Goal: Information Seeking & Learning: Find specific fact

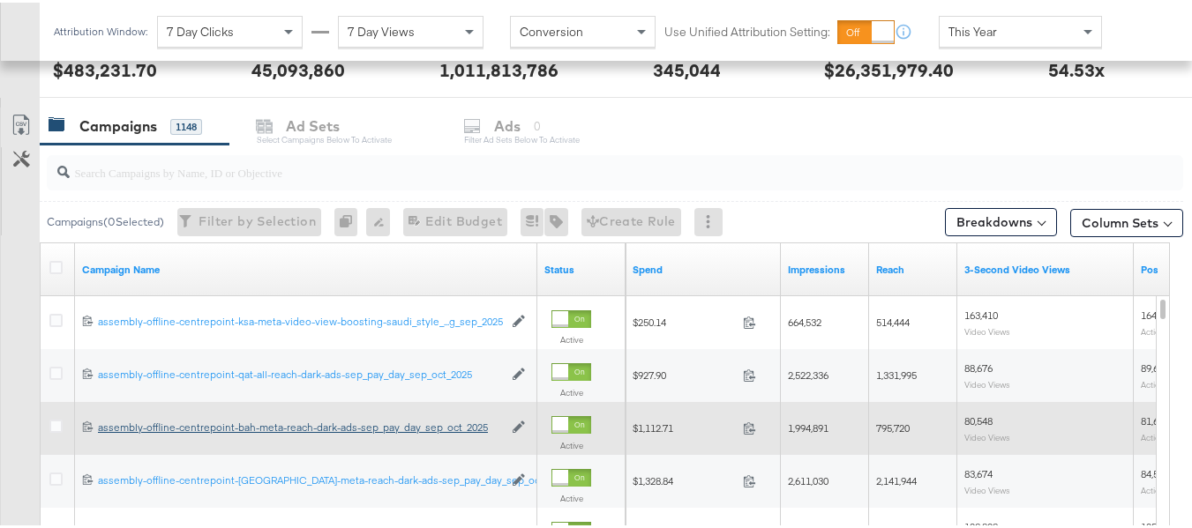
scroll to position [706, 0]
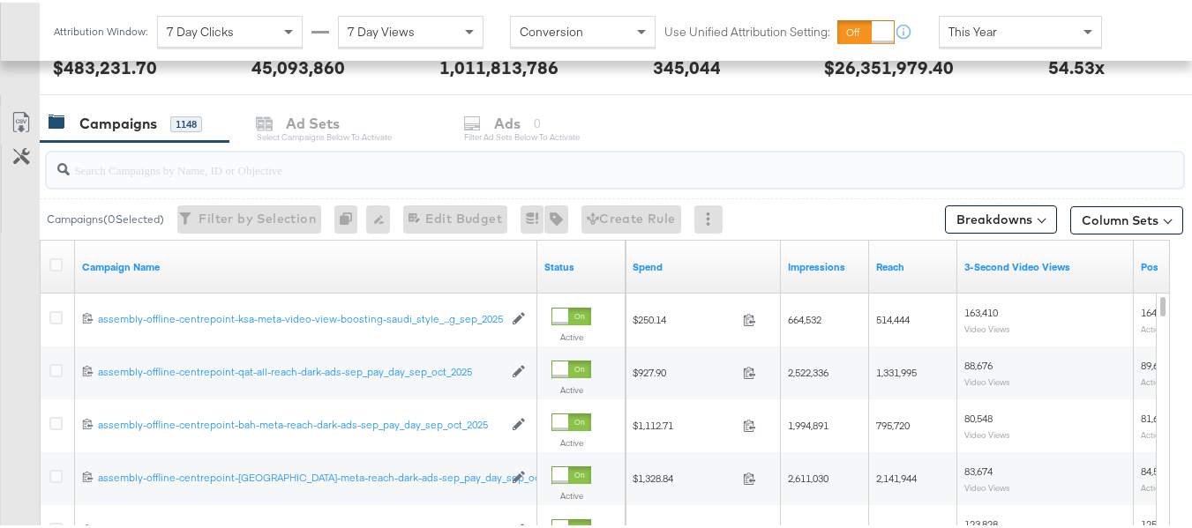
click at [293, 171] on input "search" at bounding box center [576, 160] width 1013 height 34
paste input "assembly-offline-centrepoint-ksa-meta-reach-dark-ads-sep_pay_day_sep_oct_2025"
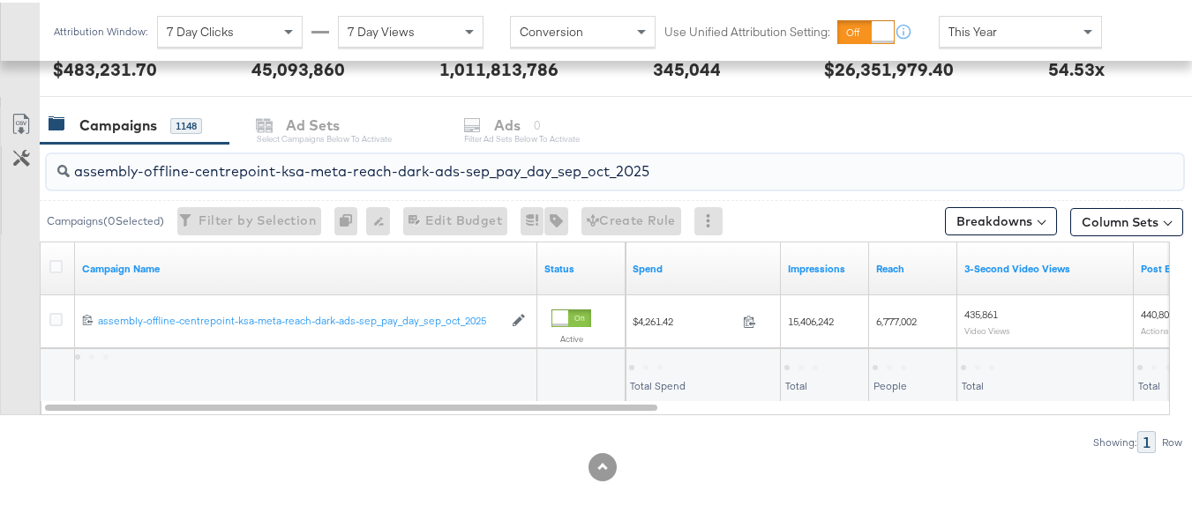
scroll to position [704, 0]
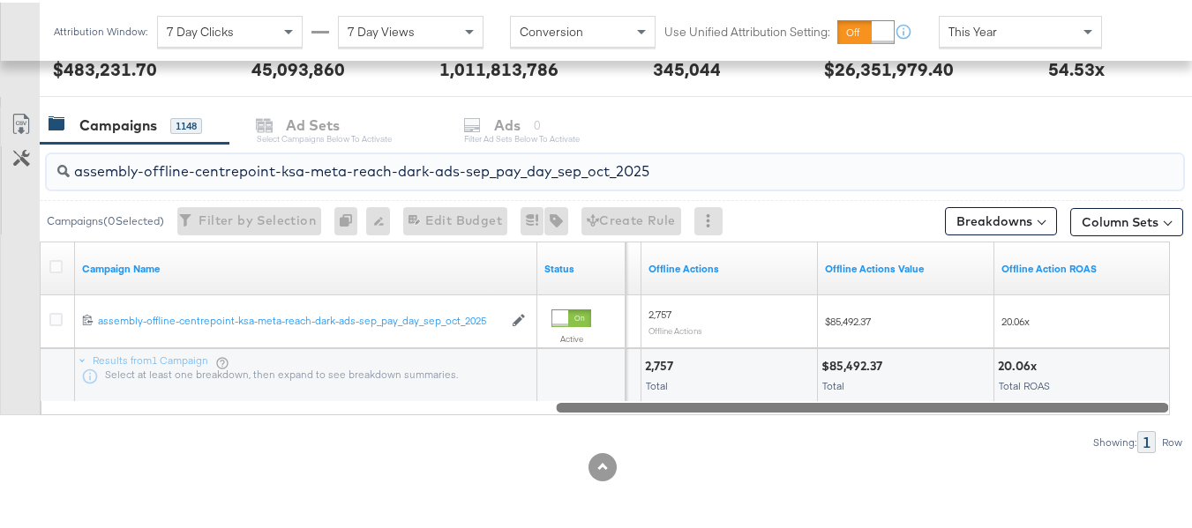
drag, startPoint x: 649, startPoint y: 404, endPoint x: 1175, endPoint y: 444, distance: 527.3
click at [1175, 444] on div "KPIs Performance & KPIs Customize KPIs ✔ Clicks (Link) ✔ Reach ✔ Impressions ✔ …" at bounding box center [602, 86] width 1205 height 884
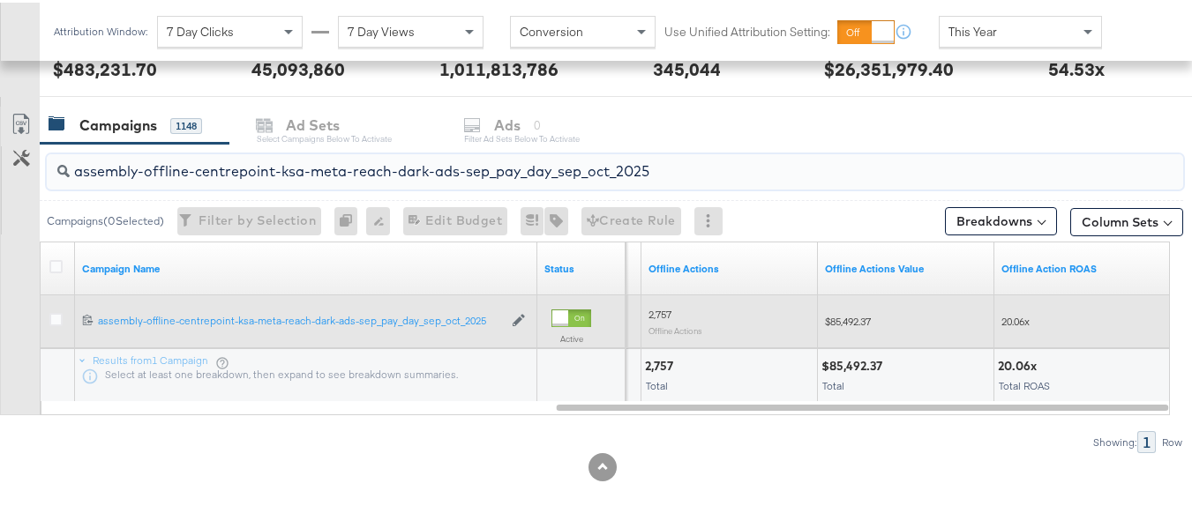
click at [851, 315] on span "$85,492.37" at bounding box center [848, 318] width 46 height 13
copy span "85,492.37"
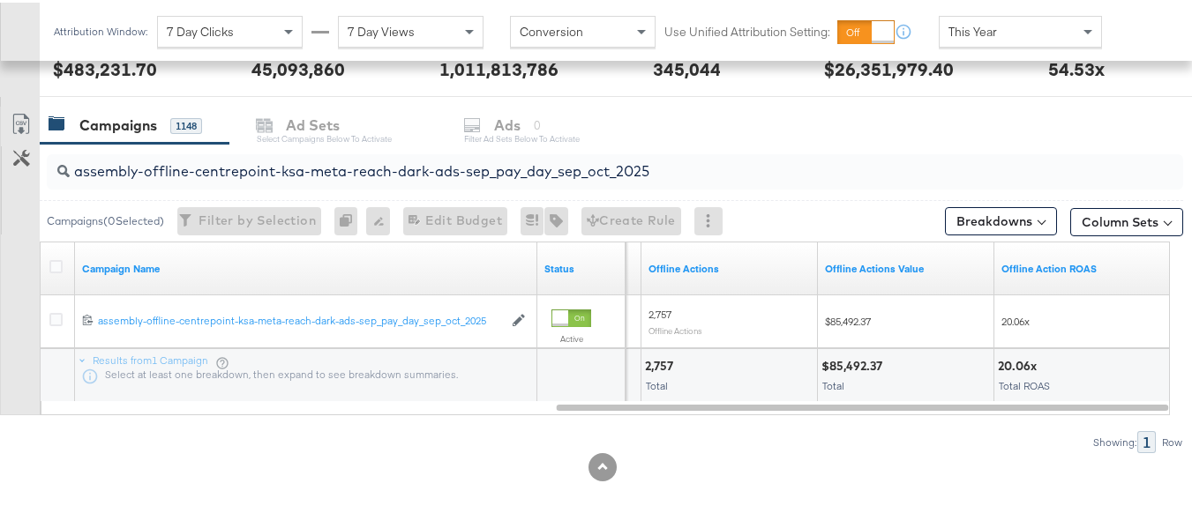
click at [415, 165] on input "assembly-offline-centrepoint-ksa-meta-reach-dark-ads-sep_pay_day_sep_oct_2025" at bounding box center [576, 162] width 1013 height 34
paste input "video-view"
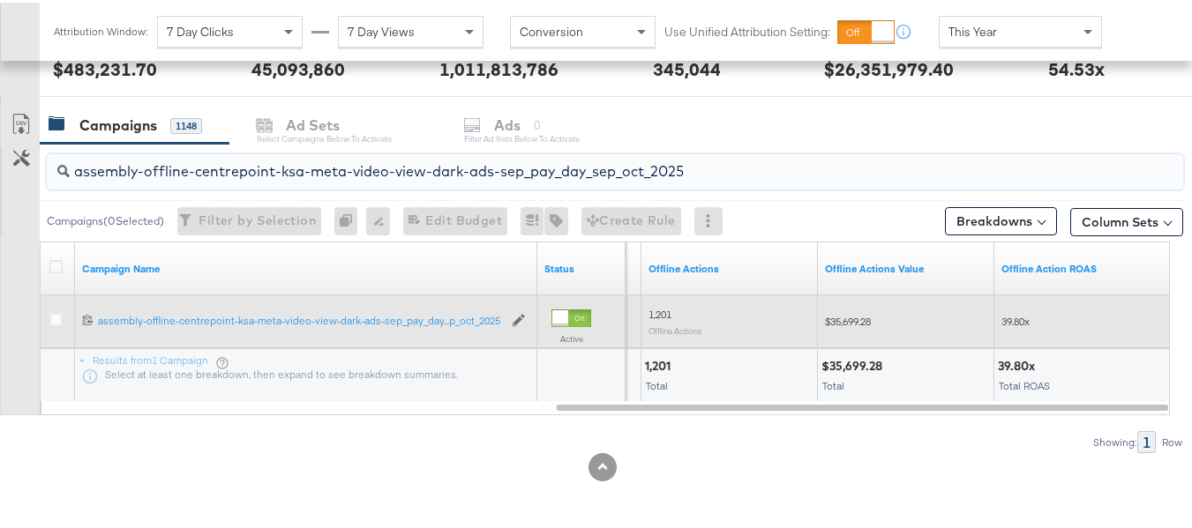
click at [860, 323] on span "$35,699.28" at bounding box center [848, 318] width 46 height 13
copy span "35,699.28"
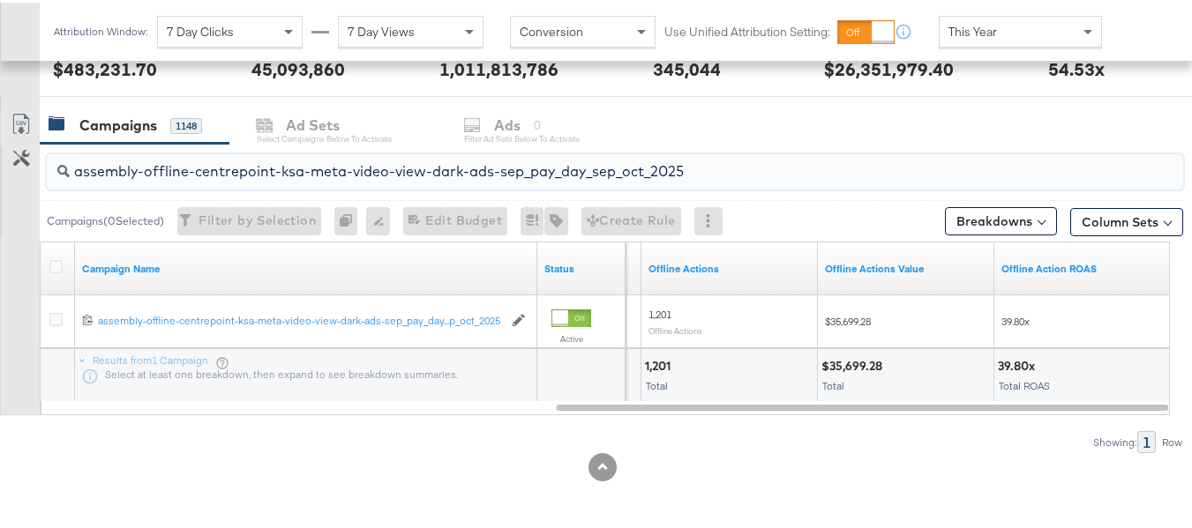
click at [474, 164] on input "assembly-offline-centrepoint-ksa-meta-video-view-dark-ads-sep_pay_day_sep_oct_2…" at bounding box center [576, 162] width 1013 height 34
paste input "uae-meta-reach"
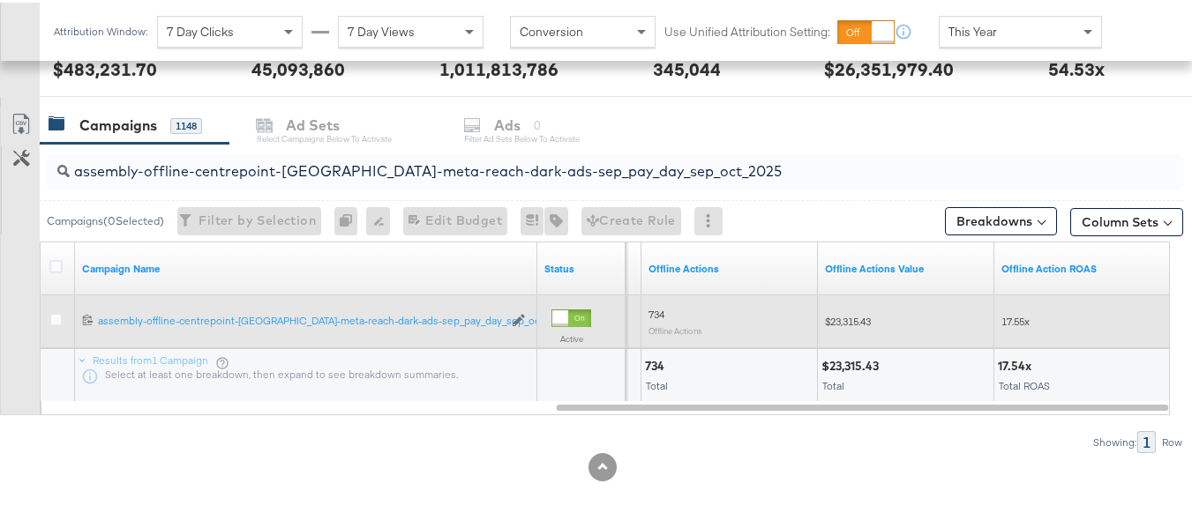
click at [852, 318] on span "$23,315.43" at bounding box center [848, 318] width 46 height 13
copy span "23,315.43"
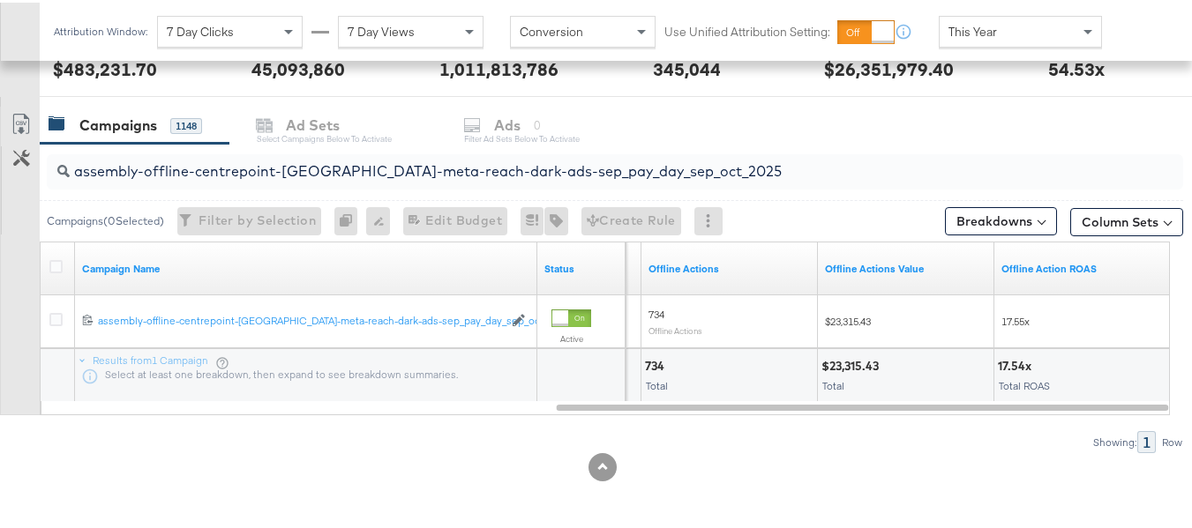
click at [536, 167] on input "assembly-offline-centrepoint-[GEOGRAPHIC_DATA]-meta-reach-dark-ads-sep_pay_day_…" at bounding box center [576, 162] width 1013 height 34
paste input "kwt"
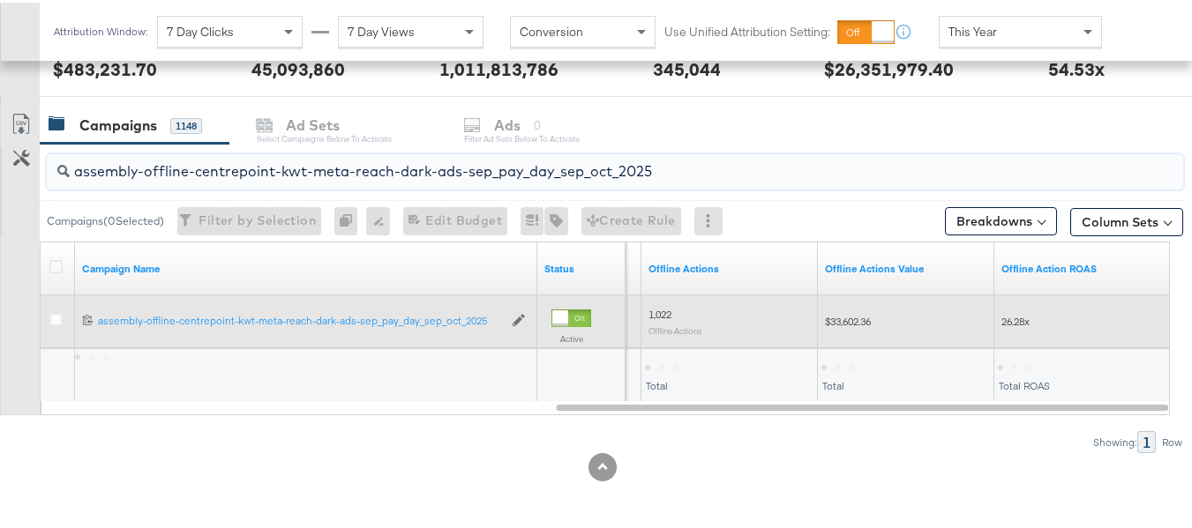
click at [850, 315] on span "$33,602.36" at bounding box center [848, 318] width 46 height 13
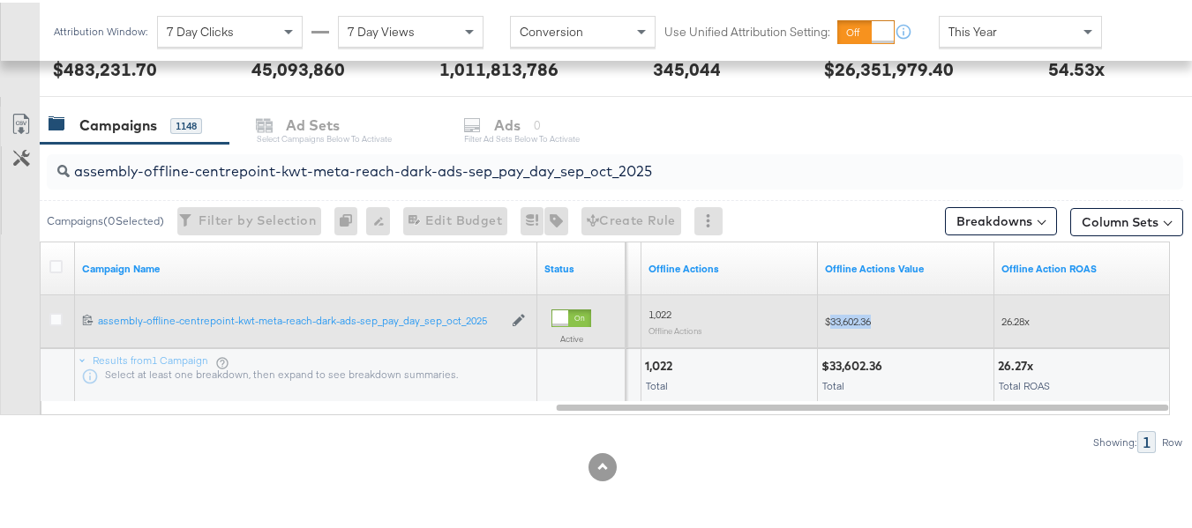
click at [850, 315] on span "$33,602.36" at bounding box center [848, 318] width 46 height 13
copy span "33,602.36"
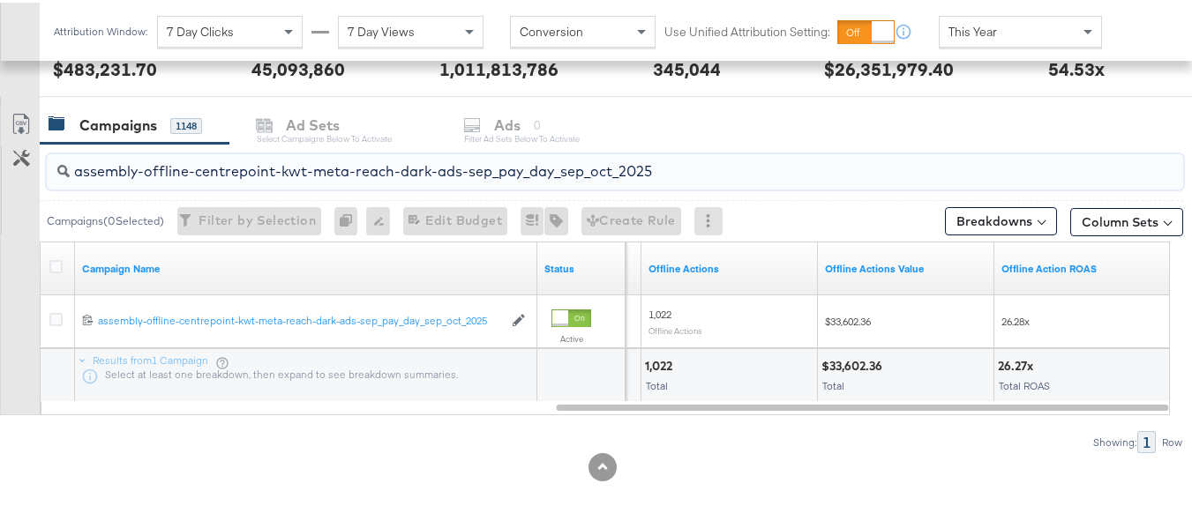
click at [406, 175] on input "assembly-offline-centrepoint-kwt-meta-reach-dark-ads-sep_pay_day_sep_oct_2025" at bounding box center [576, 162] width 1013 height 34
paste input "bah"
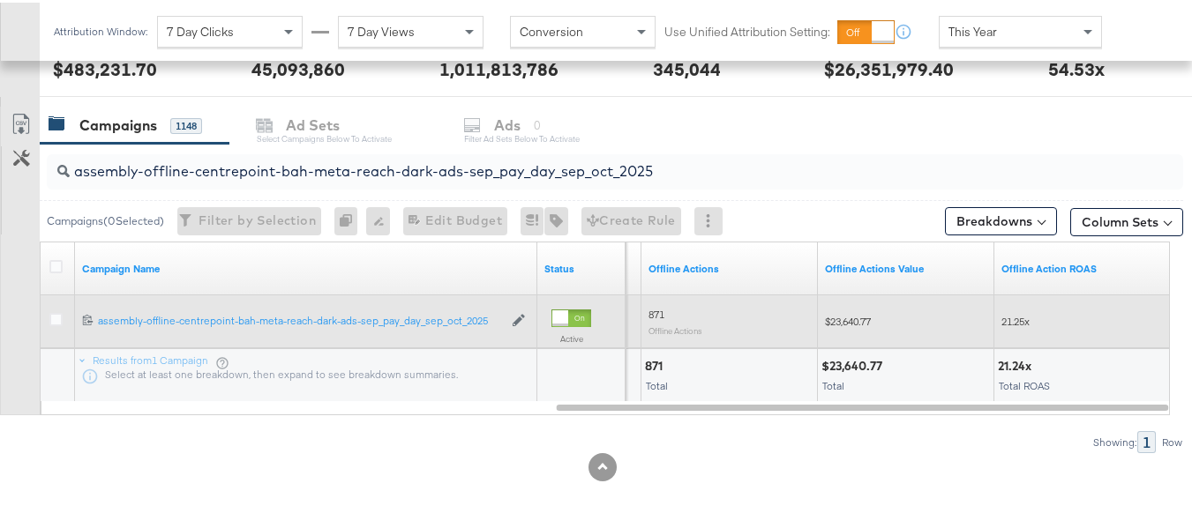
click at [853, 319] on span "$23,640.77" at bounding box center [848, 318] width 46 height 13
copy span "23,640.77"
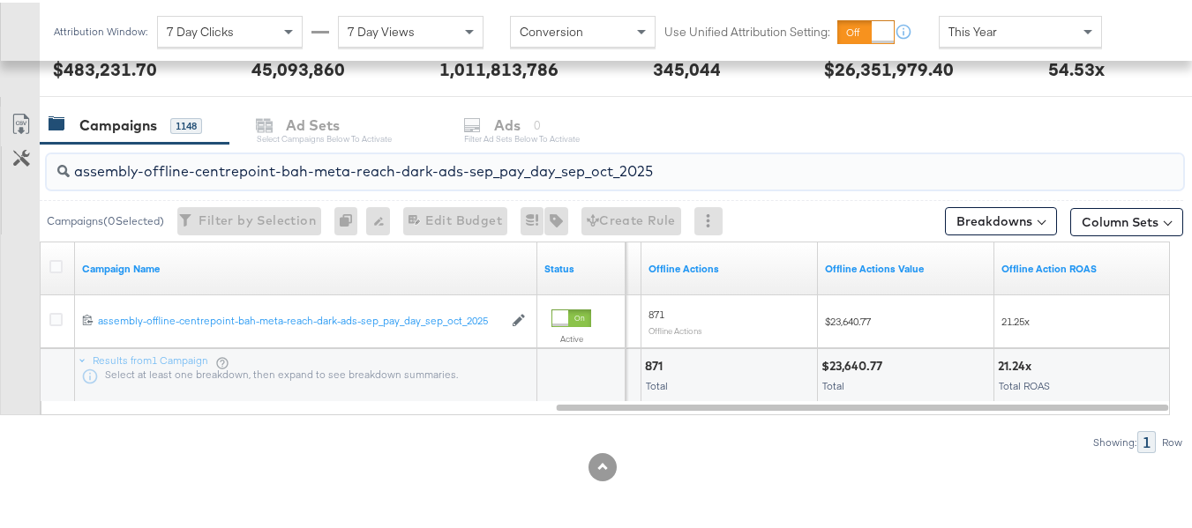
click at [522, 170] on input "assembly-offline-centrepoint-bah-meta-reach-dark-ads-sep_pay_day_sep_oct_2025" at bounding box center [576, 162] width 1013 height 34
paste input "qat-all"
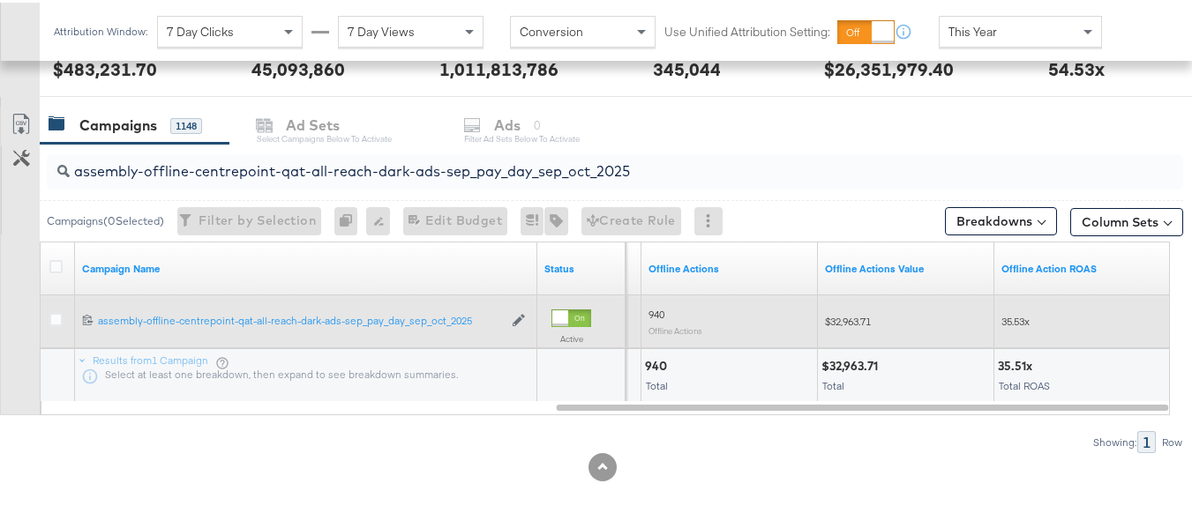
click at [844, 321] on span "$32,963.71" at bounding box center [848, 318] width 46 height 13
copy span "32,963.71"
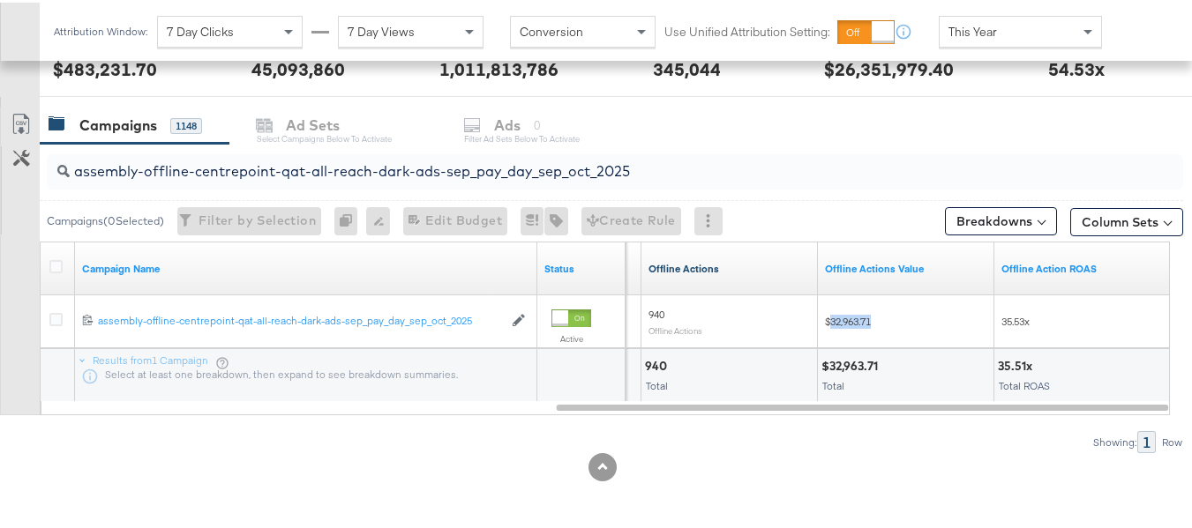
copy span "32,963.71"
click at [311, 175] on input "assembly-offline-centrepoint-qat-all-reach-dark-ads-sep_pay_day_sep_oct_2025" at bounding box center [576, 162] width 1013 height 34
paste input "oman-meta"
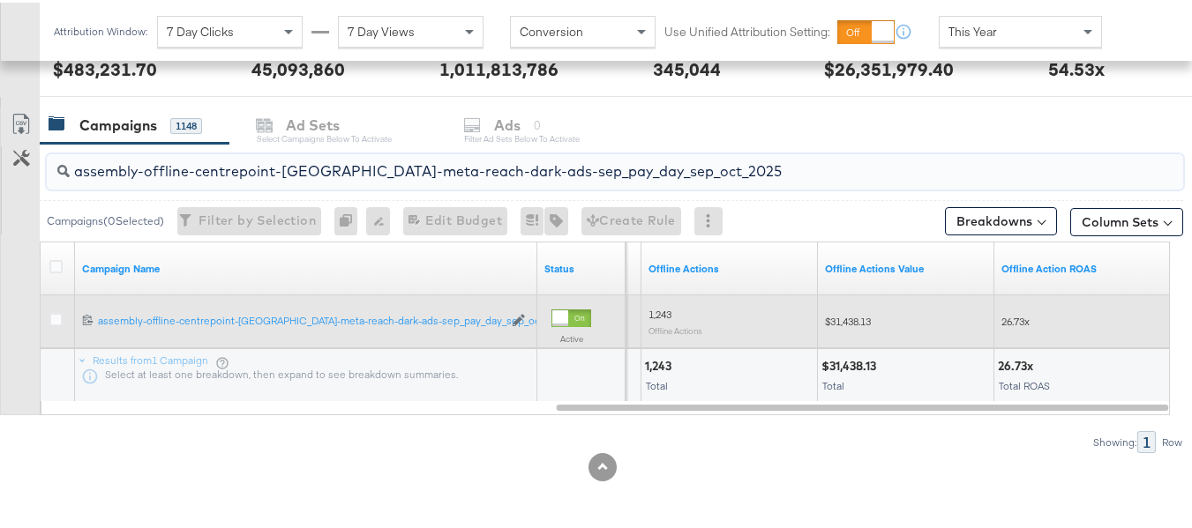
type input "assembly-offline-centrepoint-[GEOGRAPHIC_DATA]-meta-reach-dark-ads-sep_pay_day_…"
click at [845, 320] on span "$31,438.13" at bounding box center [848, 318] width 46 height 13
copy span "31,438.13"
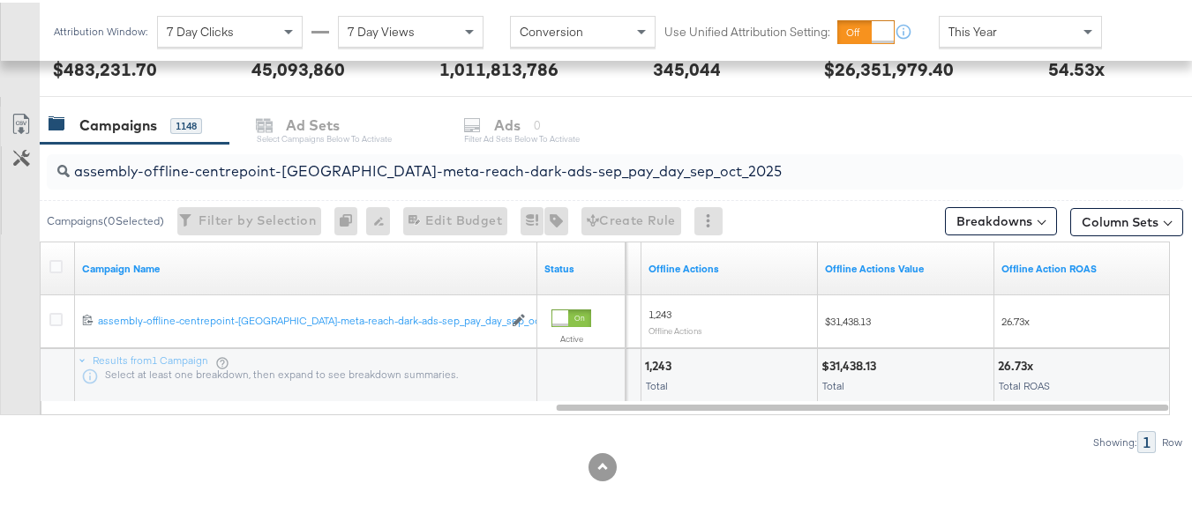
click at [386, 175] on input "assembly-offline-centrepoint-[GEOGRAPHIC_DATA]-meta-reach-dark-ads-sep_pay_day_…" at bounding box center [576, 162] width 1013 height 34
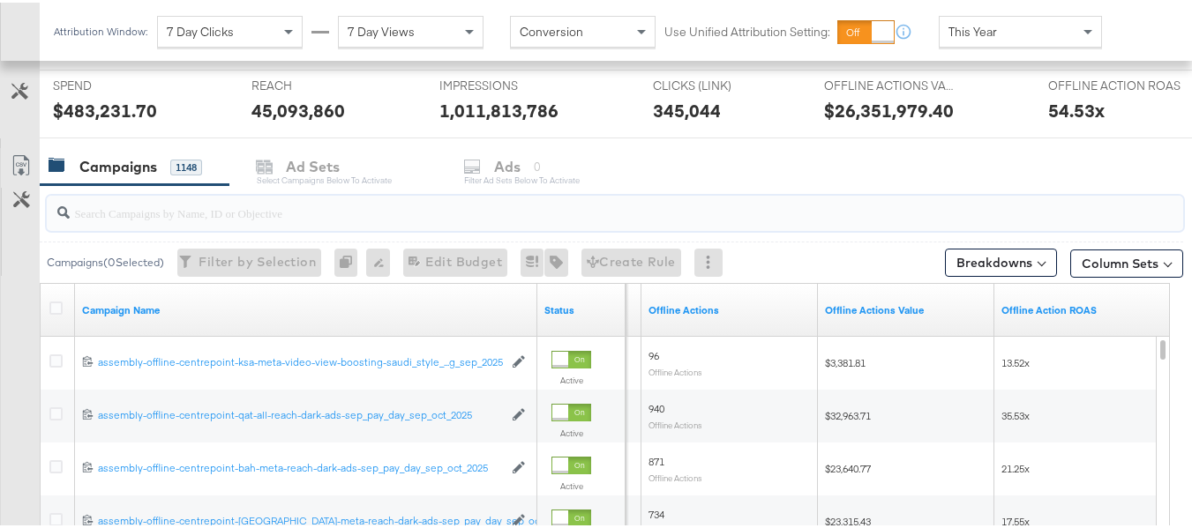
scroll to position [880, 0]
